Goal: Information Seeking & Learning: Understand process/instructions

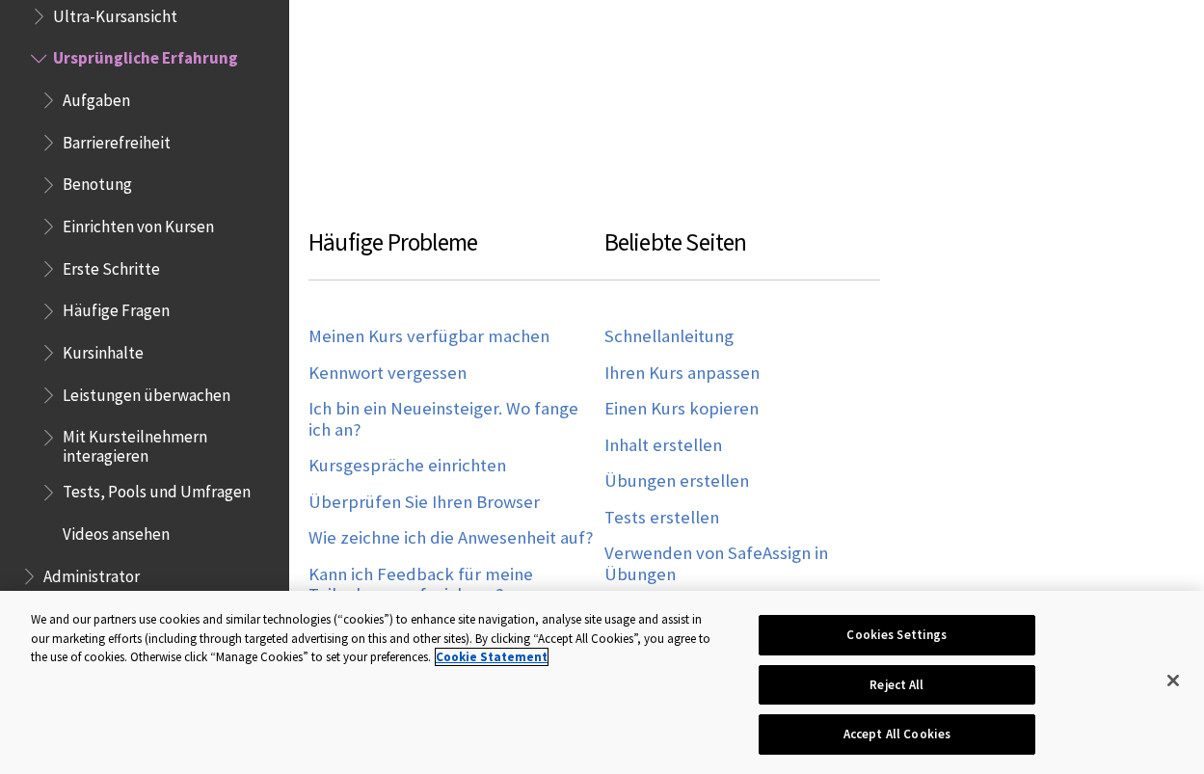
scroll to position [689, 0]
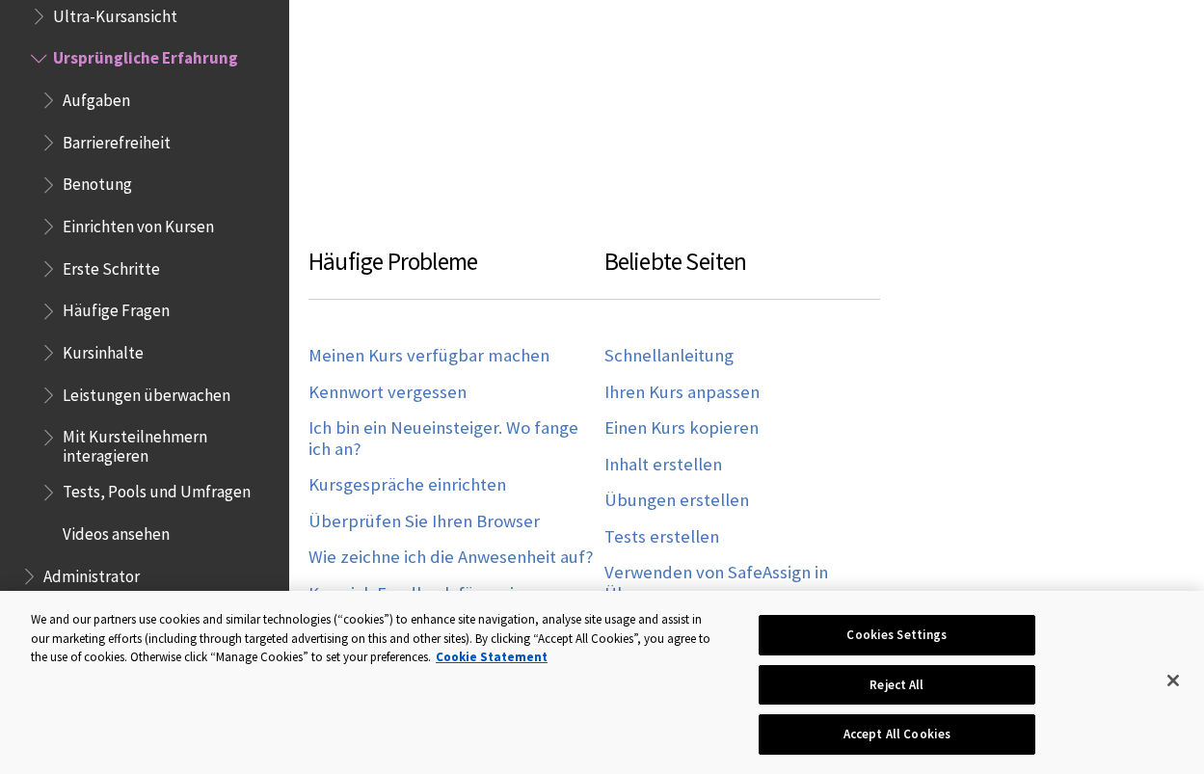
click at [133, 343] on span "Kursinhalte" at bounding box center [103, 350] width 81 height 26
click at [47, 338] on span "Book outline for Blackboard Learn Help" at bounding box center [51, 349] width 20 height 24
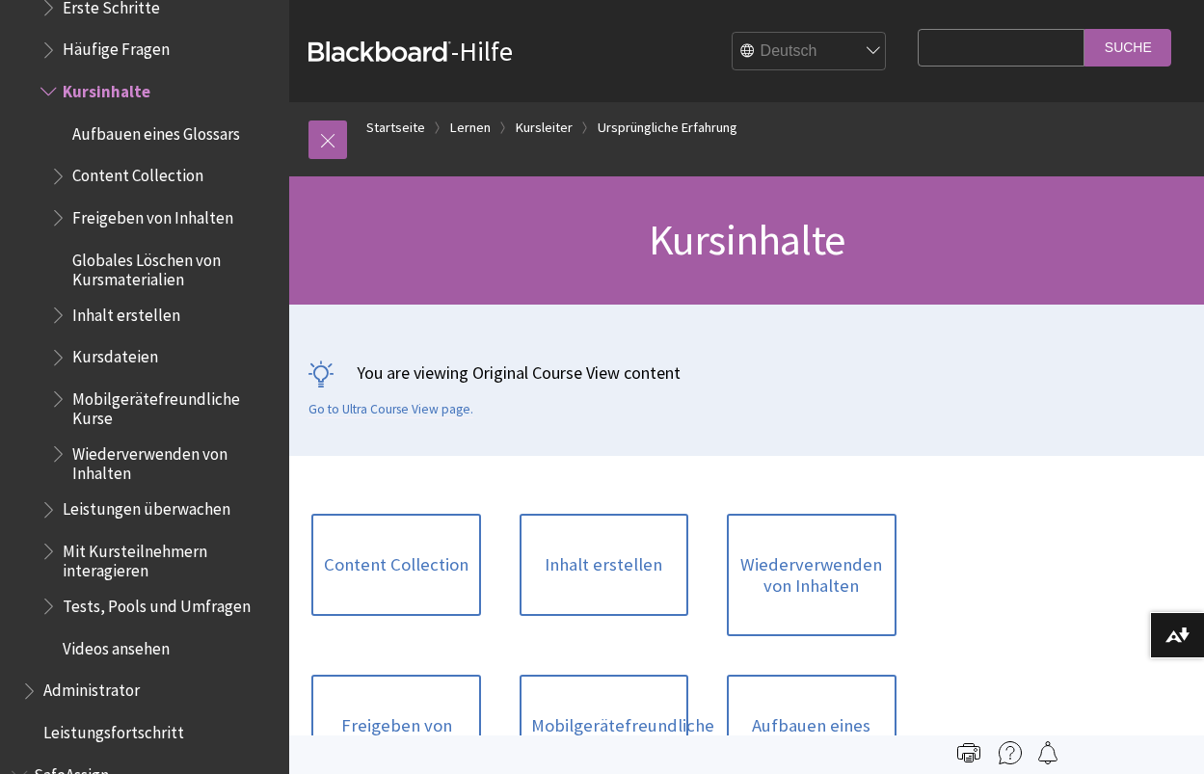
scroll to position [2265, 0]
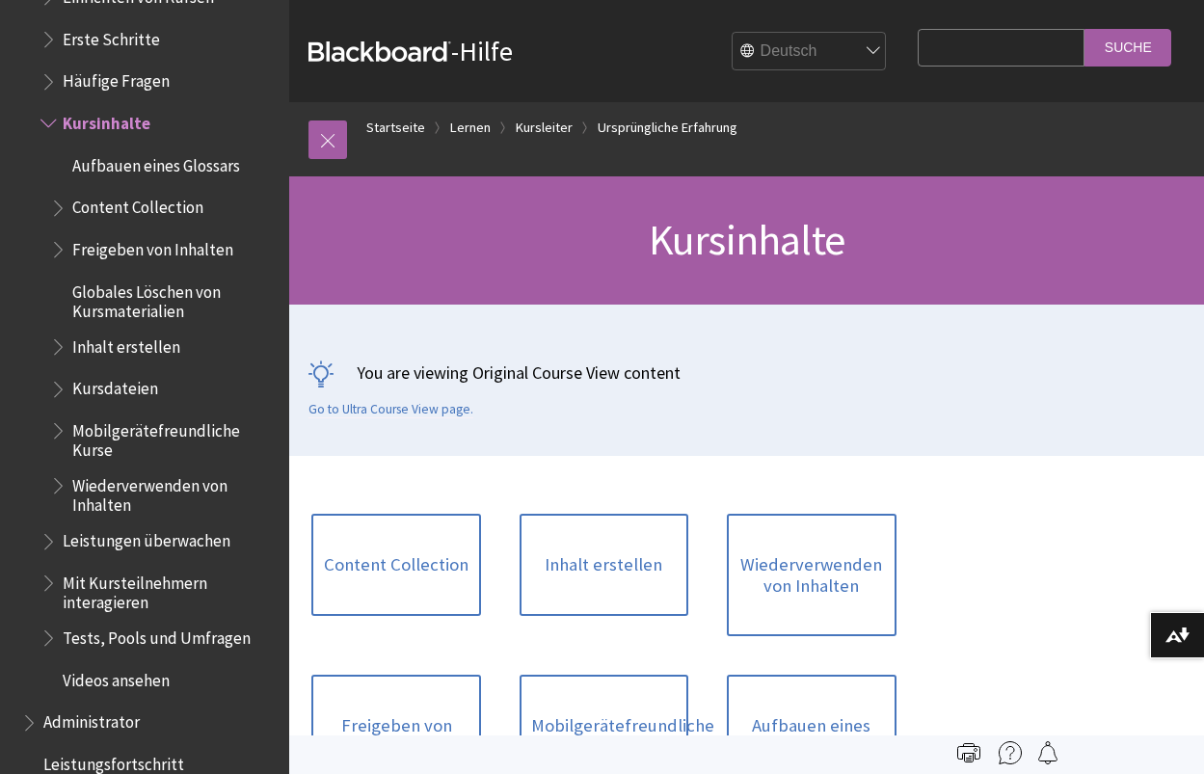
click at [160, 203] on span "Content Collection" at bounding box center [137, 205] width 131 height 26
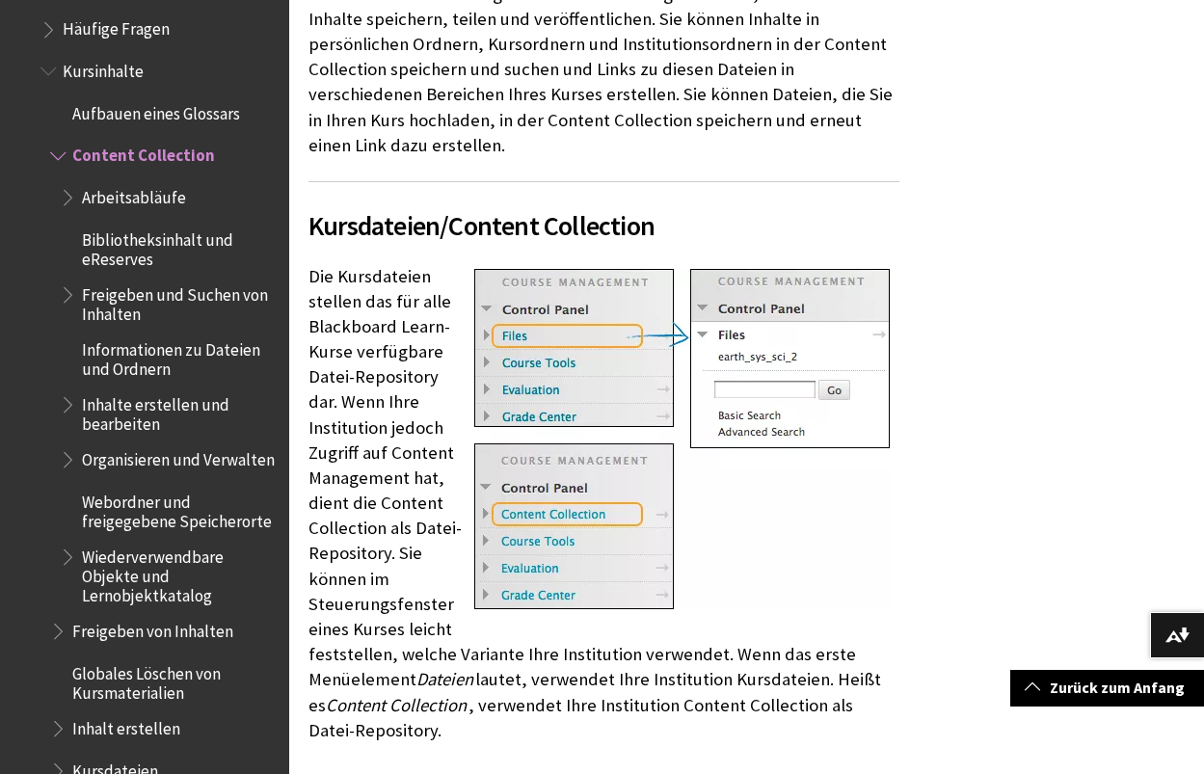
scroll to position [533, 0]
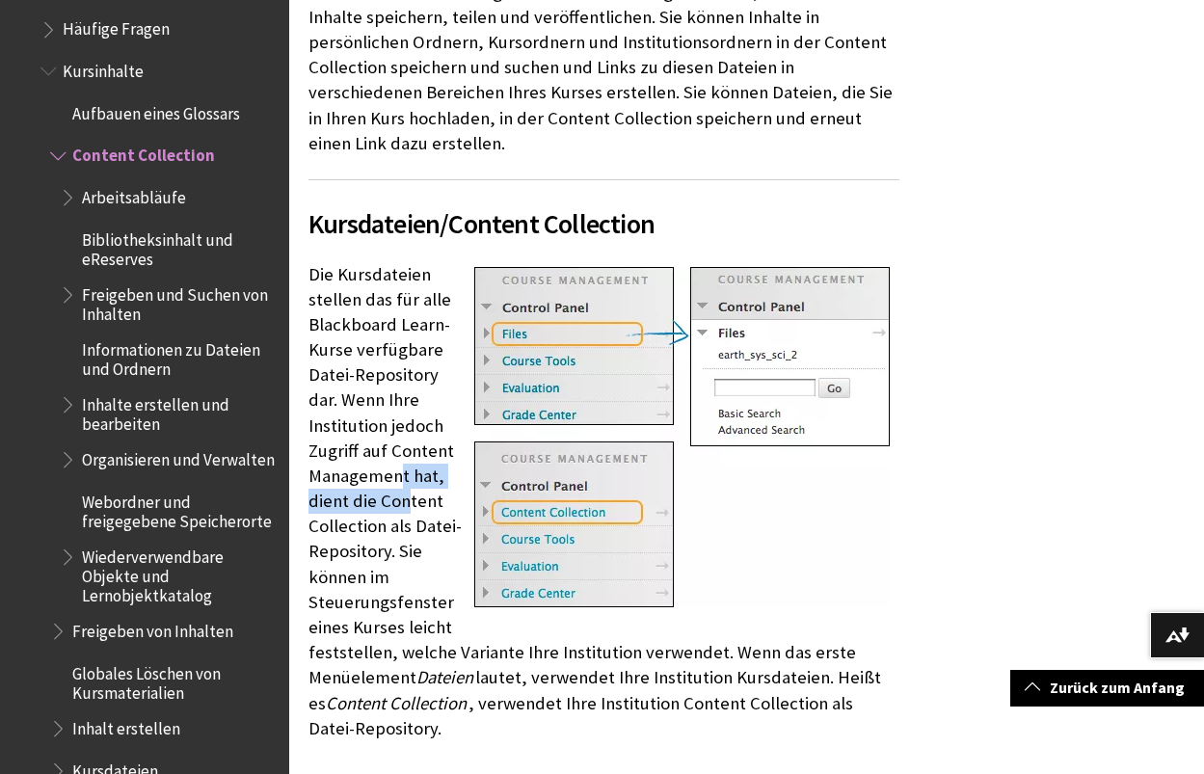
drag, startPoint x: 404, startPoint y: 412, endPoint x: 404, endPoint y: 449, distance: 37.6
click at [404, 449] on p "Die Kursdateien stellen das für alle Blackboard Learn-Kurse verfügbare Datei-Re…" at bounding box center [604, 501] width 591 height 479
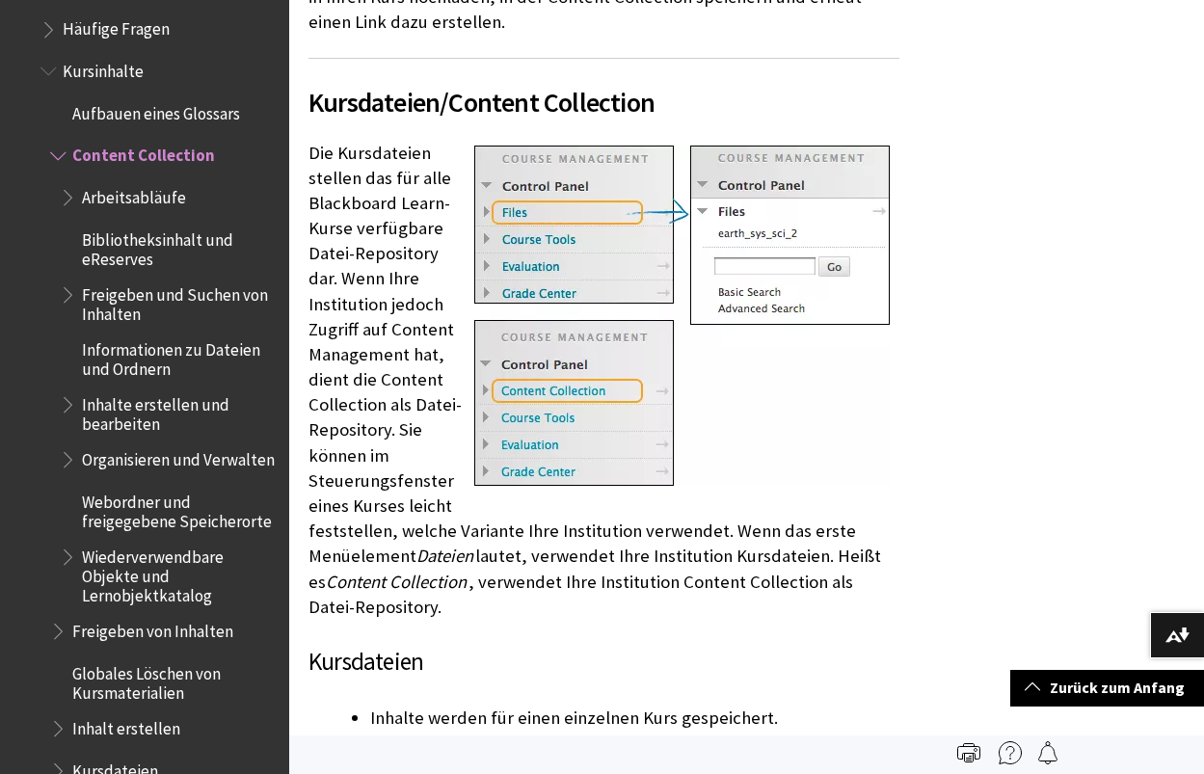
scroll to position [617, 0]
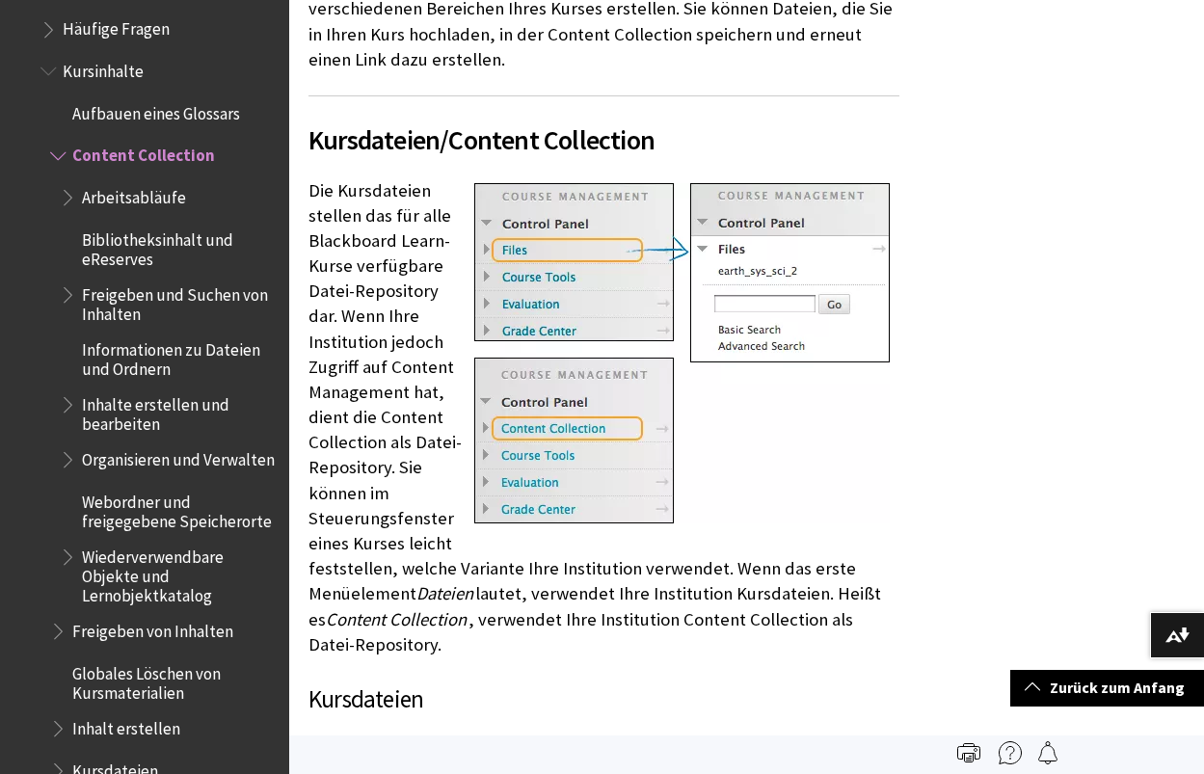
click at [149, 713] on span "Inhalt erstellen" at bounding box center [126, 726] width 108 height 26
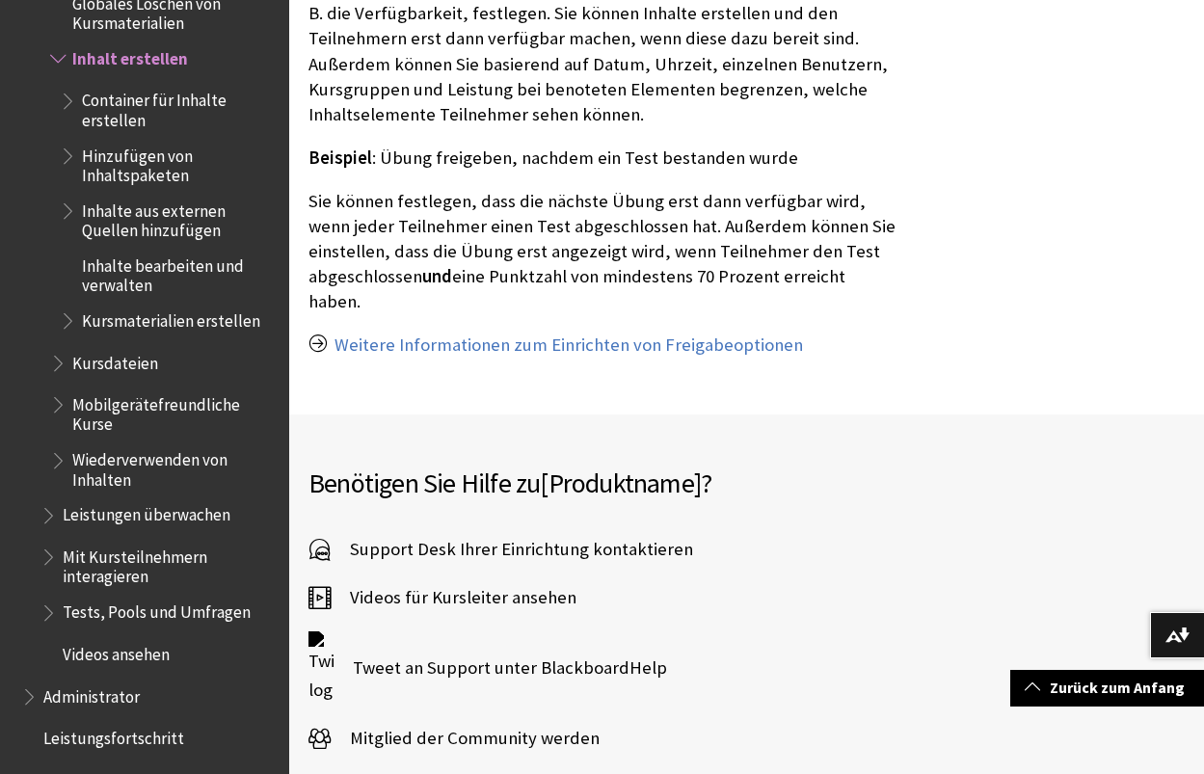
scroll to position [1087, 0]
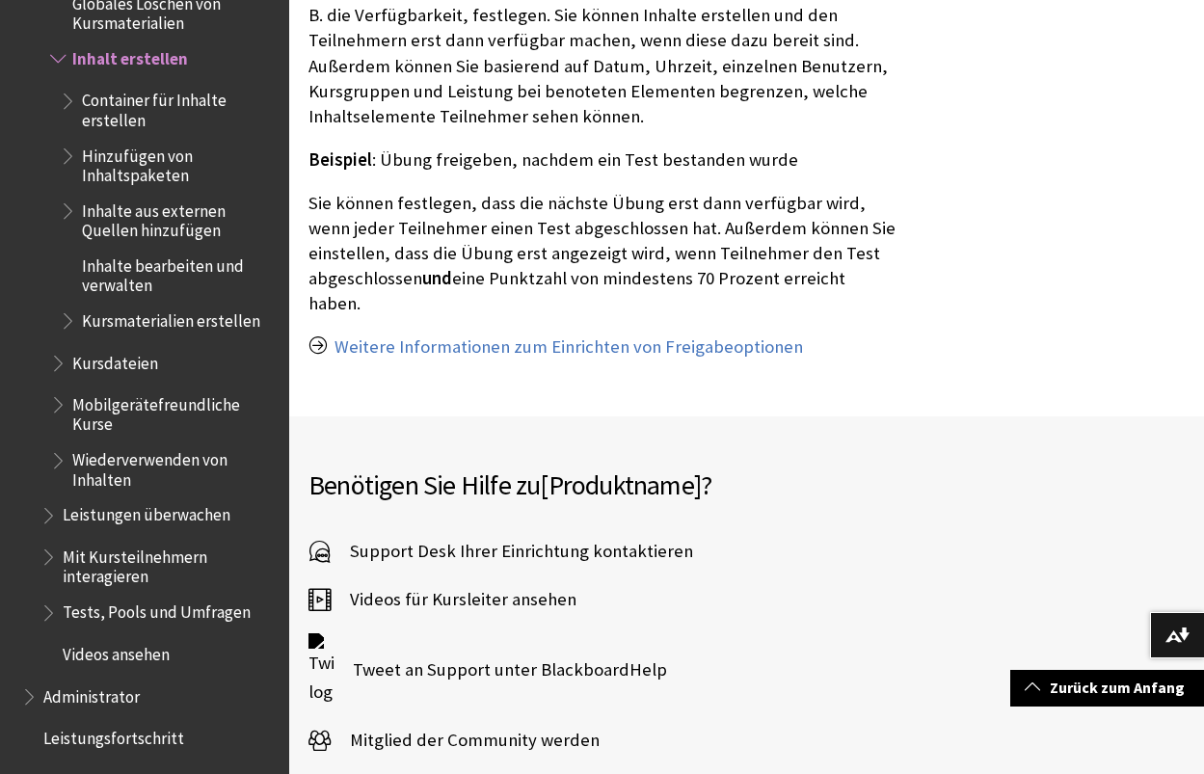
click at [427, 585] on span "Videos für Kursleiter ansehen" at bounding box center [454, 599] width 246 height 29
